Goal: Information Seeking & Learning: Learn about a topic

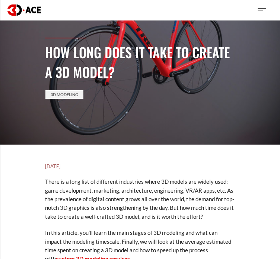
scroll to position [39, 0]
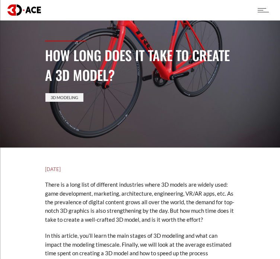
drag, startPoint x: 114, startPoint y: 73, endPoint x: 58, endPoint y: 61, distance: 56.7
click at [58, 61] on h1 "How Long Does It Take to Create a 3D model?" at bounding box center [140, 65] width 190 height 40
click at [119, 74] on h1 "How Long Does It Take to Create a 3D model?" at bounding box center [140, 65] width 190 height 40
drag, startPoint x: 119, startPoint y: 74, endPoint x: 45, endPoint y: 57, distance: 75.8
click at [45, 57] on h1 "How Long Does It Take to Create a 3D model?" at bounding box center [140, 65] width 190 height 40
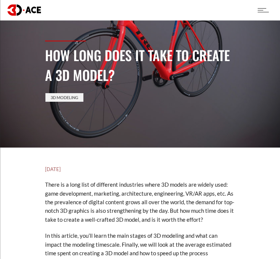
copy h1 "How Long Does It Take to Create a 3D model?"
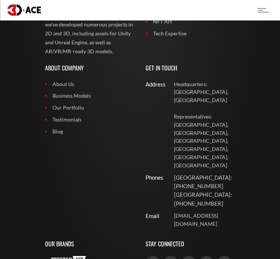
scroll to position [3493, 0]
